Goal: Transaction & Acquisition: Subscribe to service/newsletter

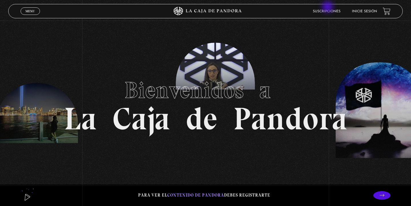
click at [328, 9] on li "Suscripciones" at bounding box center [327, 11] width 28 height 9
click at [324, 12] on link "Suscripciones" at bounding box center [327, 11] width 28 height 3
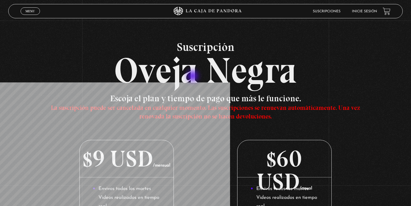
click at [193, 77] on h2 "Suscripción Oveja Negra" at bounding box center [205, 64] width 395 height 47
click at [215, 75] on h2 "Suscripción Oveja Negra" at bounding box center [205, 64] width 395 height 47
click at [39, 13] on link "Menu Cerrar" at bounding box center [30, 10] width 19 height 7
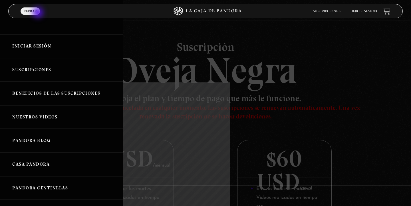
click at [39, 13] on link "Menu Cerrar" at bounding box center [30, 10] width 19 height 7
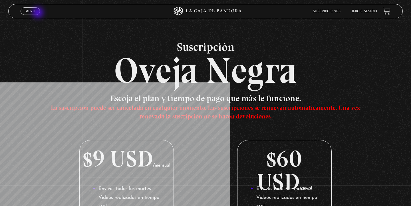
click at [39, 13] on link "Menu Cerrar" at bounding box center [30, 10] width 19 height 7
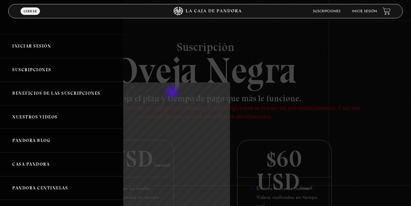
click at [173, 93] on div at bounding box center [205, 103] width 411 height 206
